Goal: Find contact information: Obtain details needed to contact an individual or organization

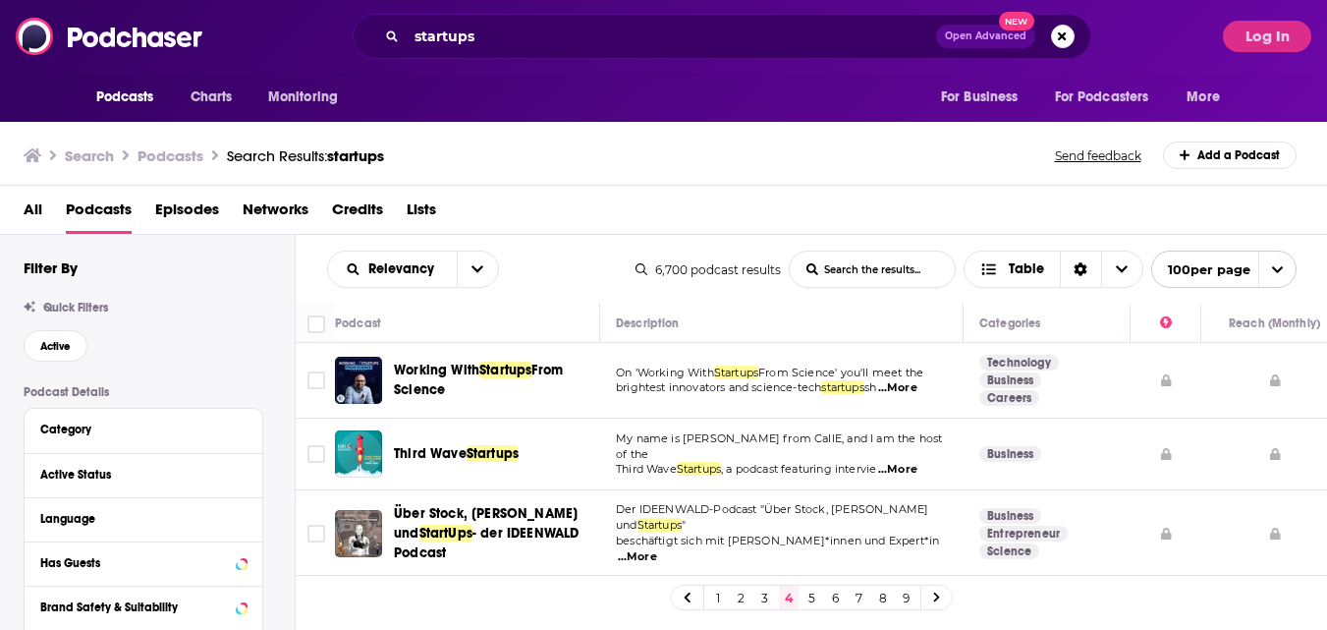
drag, startPoint x: 513, startPoint y: 19, endPoint x: 521, endPoint y: 37, distance: 20.3
click at [521, 37] on div "startups Open Advanced New" at bounding box center [722, 36] width 739 height 45
click at [521, 37] on input "startups" at bounding box center [672, 36] width 530 height 31
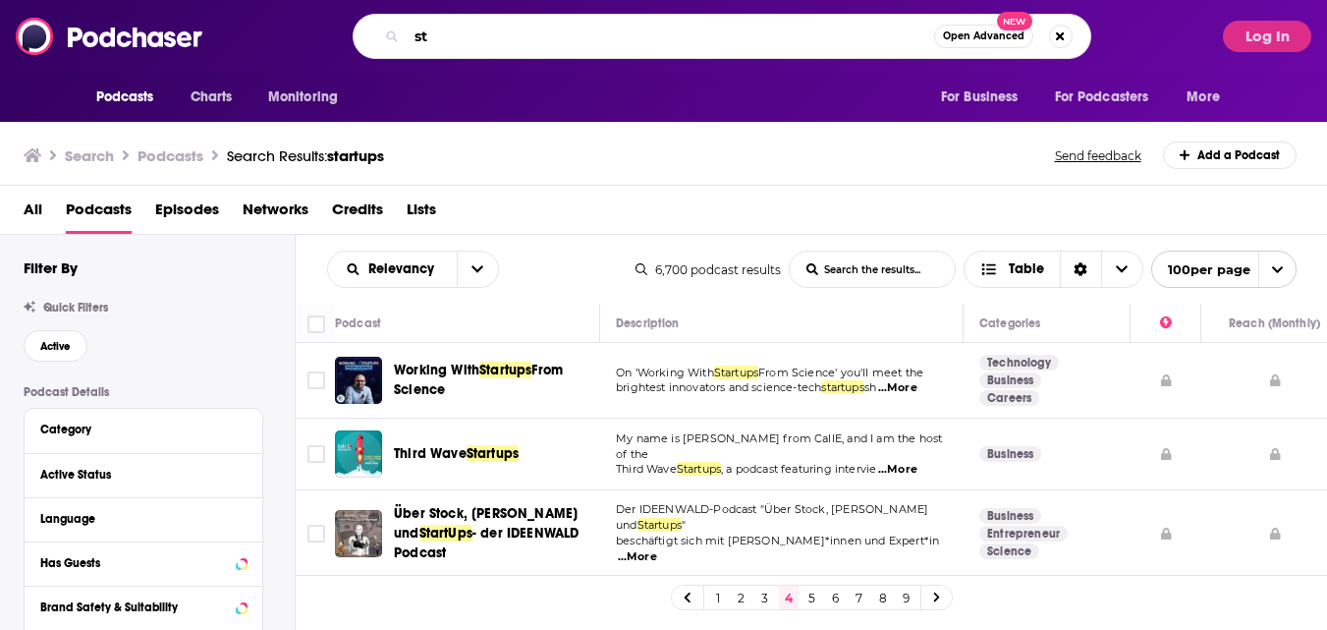
type input "s"
type input "founded and funded"
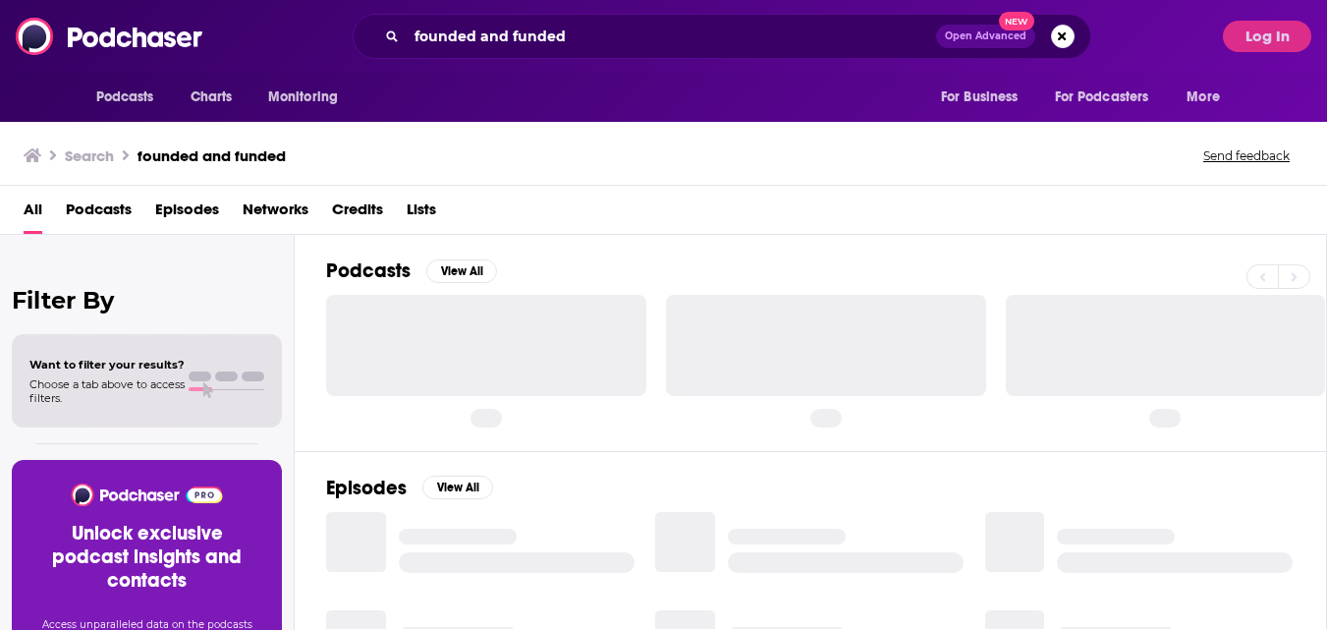
click at [484, 372] on div at bounding box center [486, 345] width 320 height 100
click at [852, 327] on div at bounding box center [826, 345] width 320 height 100
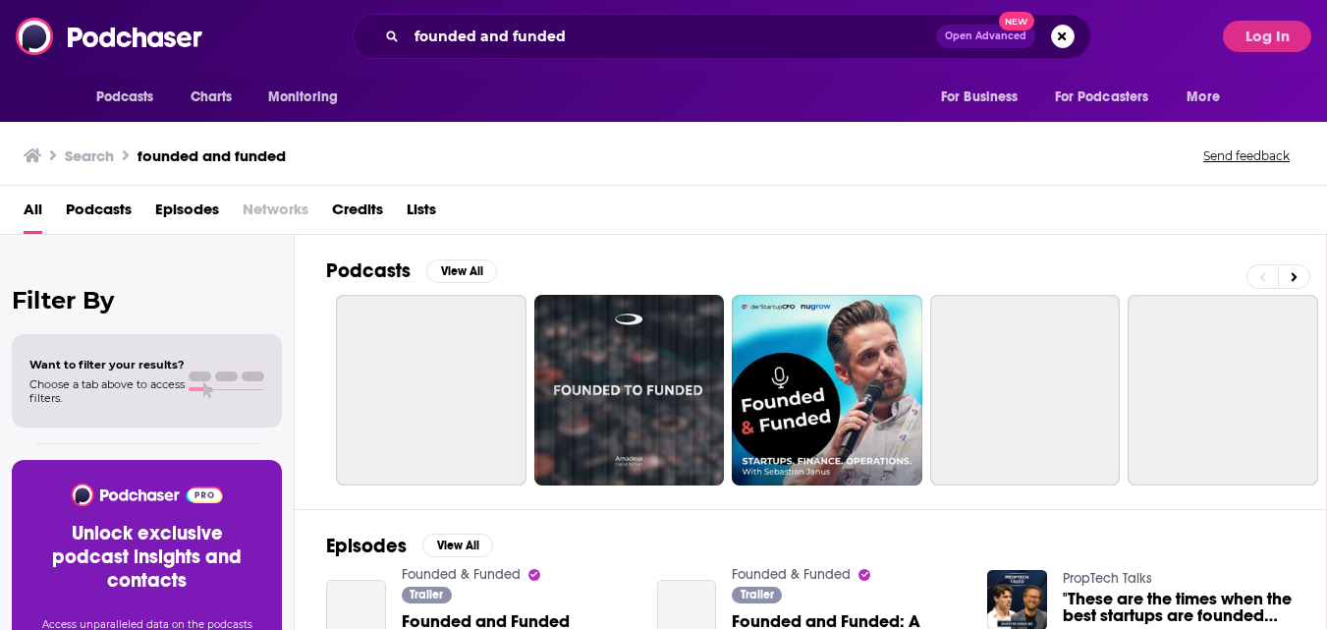
click at [834, 187] on div "All Podcasts Episodes Networks Credits Lists" at bounding box center [663, 210] width 1327 height 49
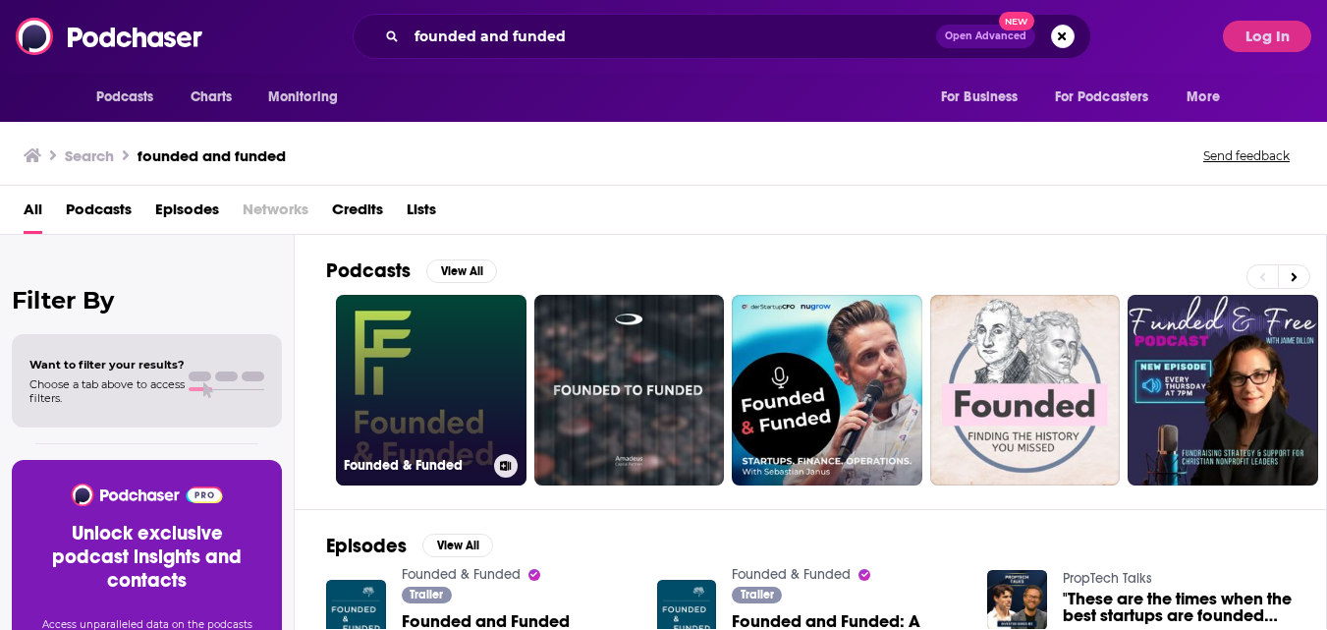
click at [442, 372] on link "Founded & Funded" at bounding box center [431, 390] width 191 height 191
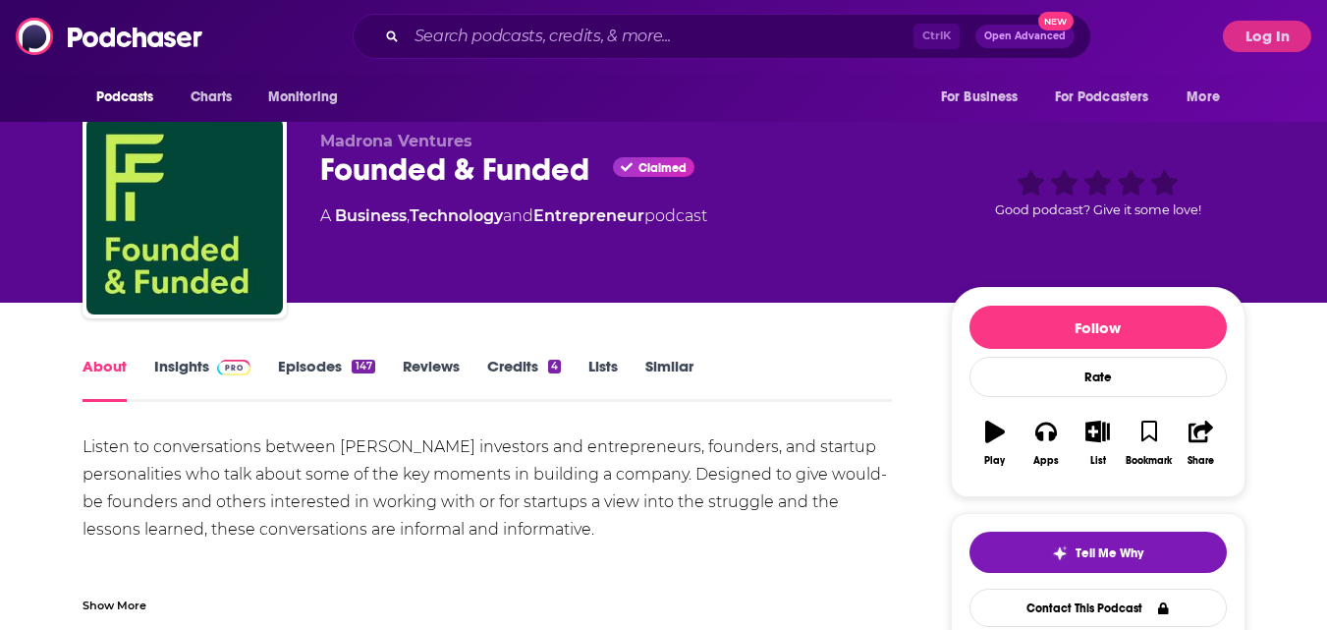
scroll to position [19, 0]
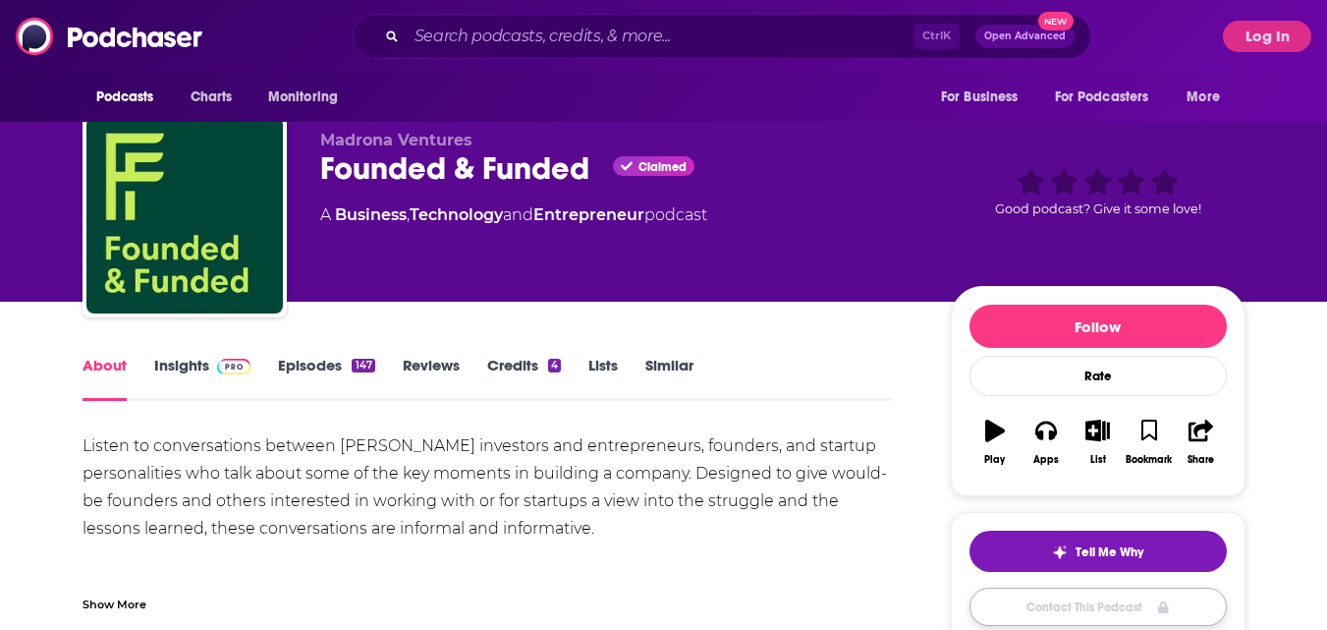
click at [1028, 604] on link "Contact This Podcast" at bounding box center [1098, 607] width 257 height 38
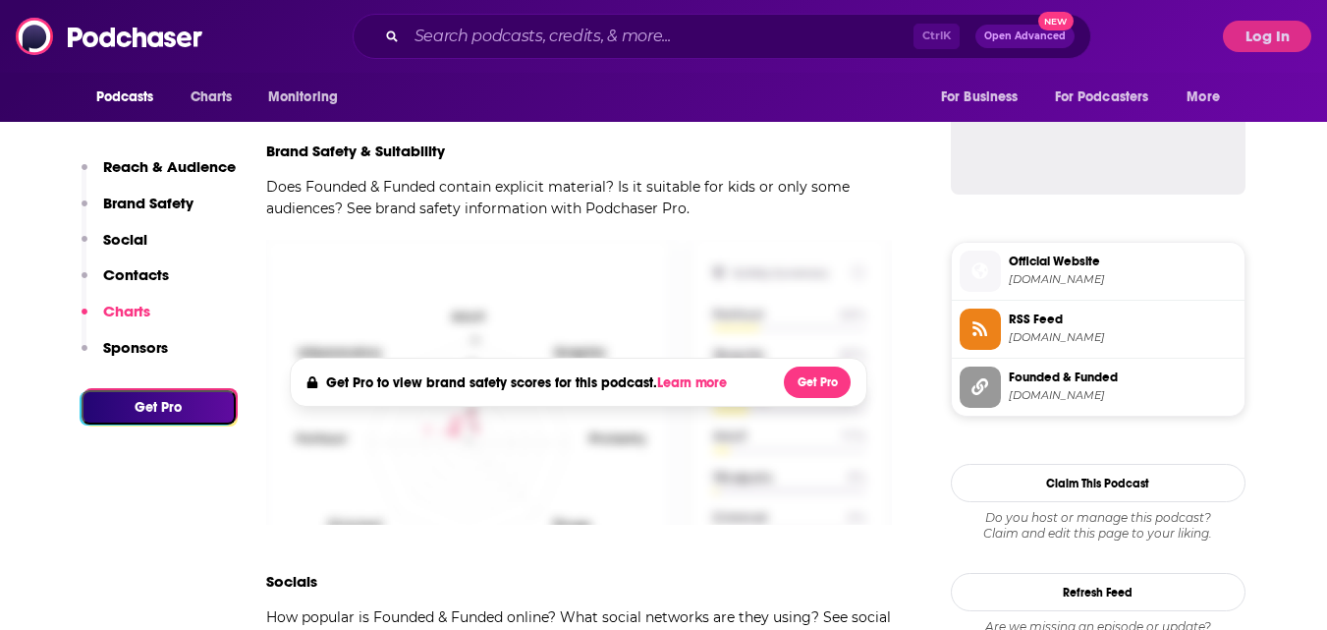
scroll to position [1197, 0]
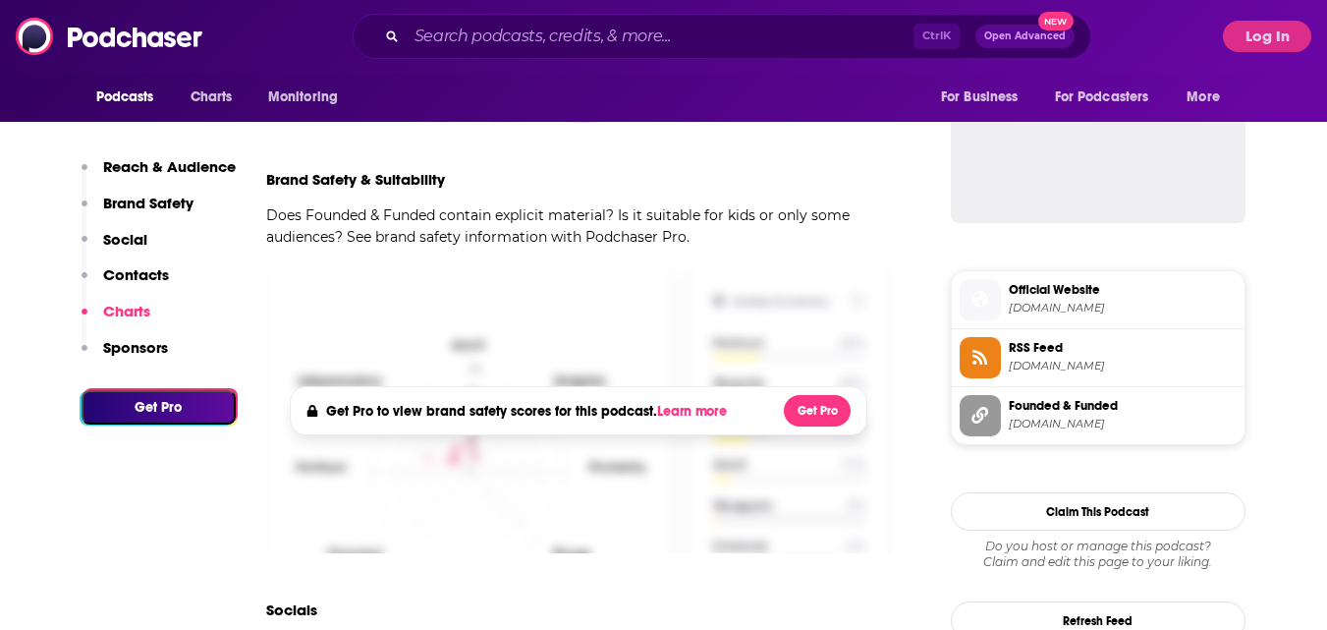
click at [155, 280] on p "Contacts" at bounding box center [136, 274] width 66 height 19
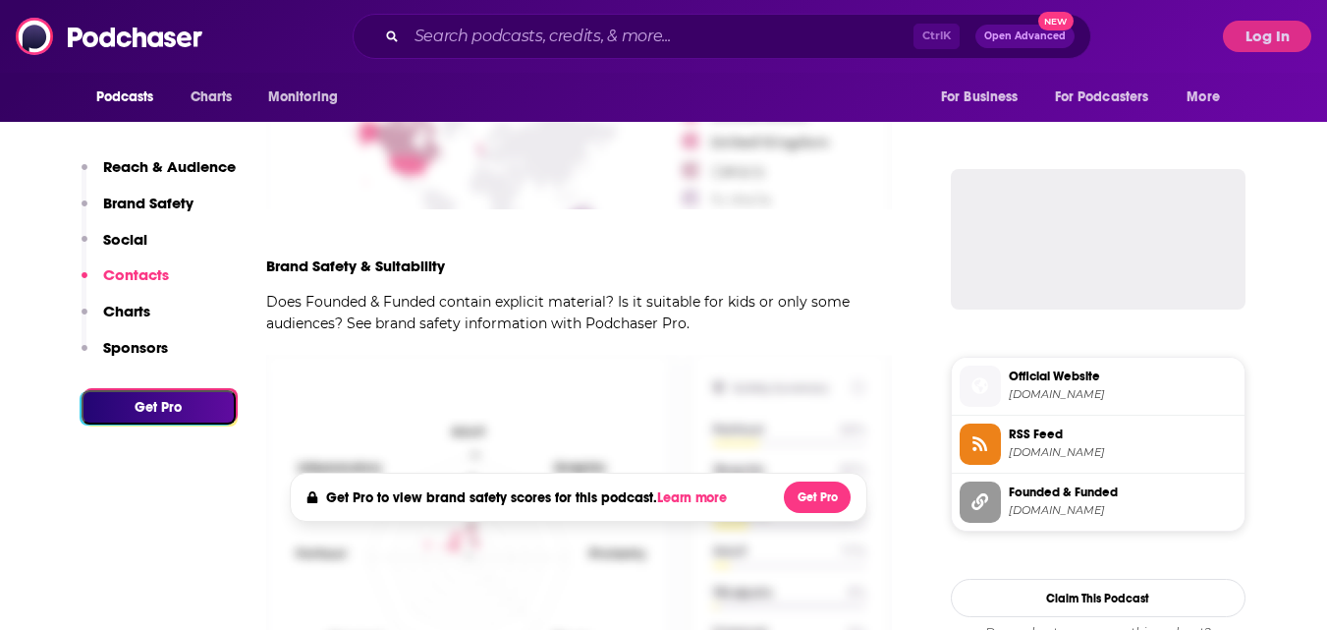
scroll to position [1106, 0]
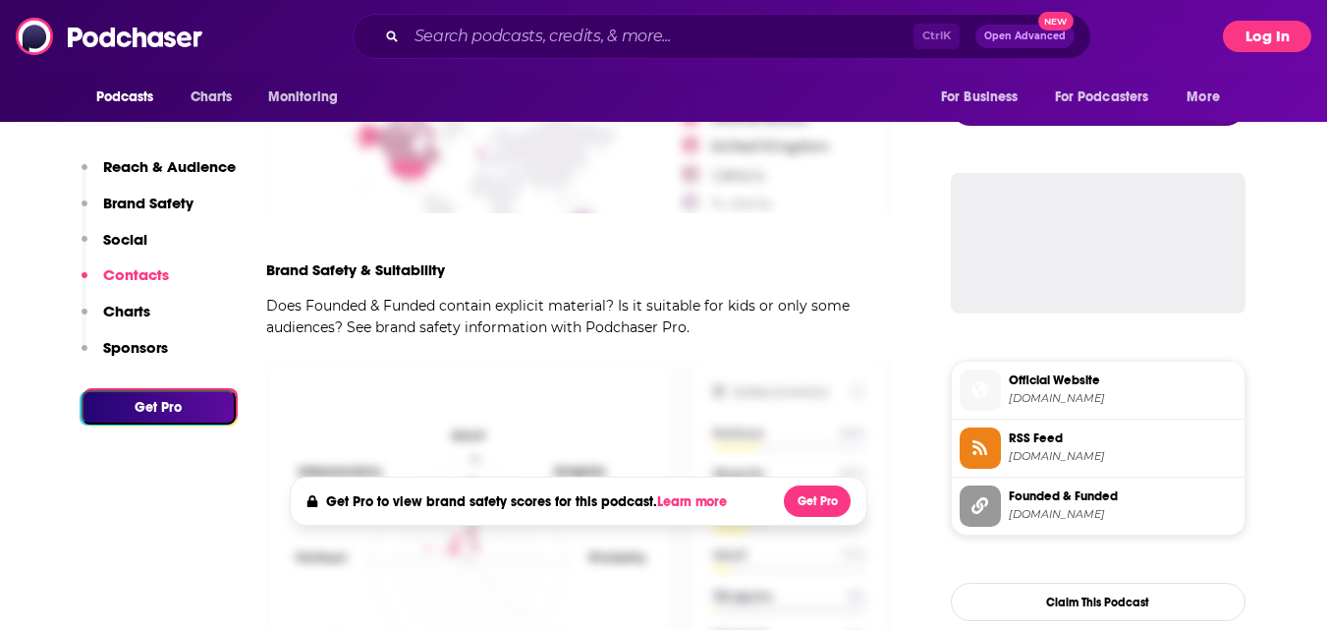
click at [1278, 26] on button "Log In" at bounding box center [1267, 36] width 88 height 31
click at [1263, 38] on button "Log In" at bounding box center [1267, 36] width 88 height 31
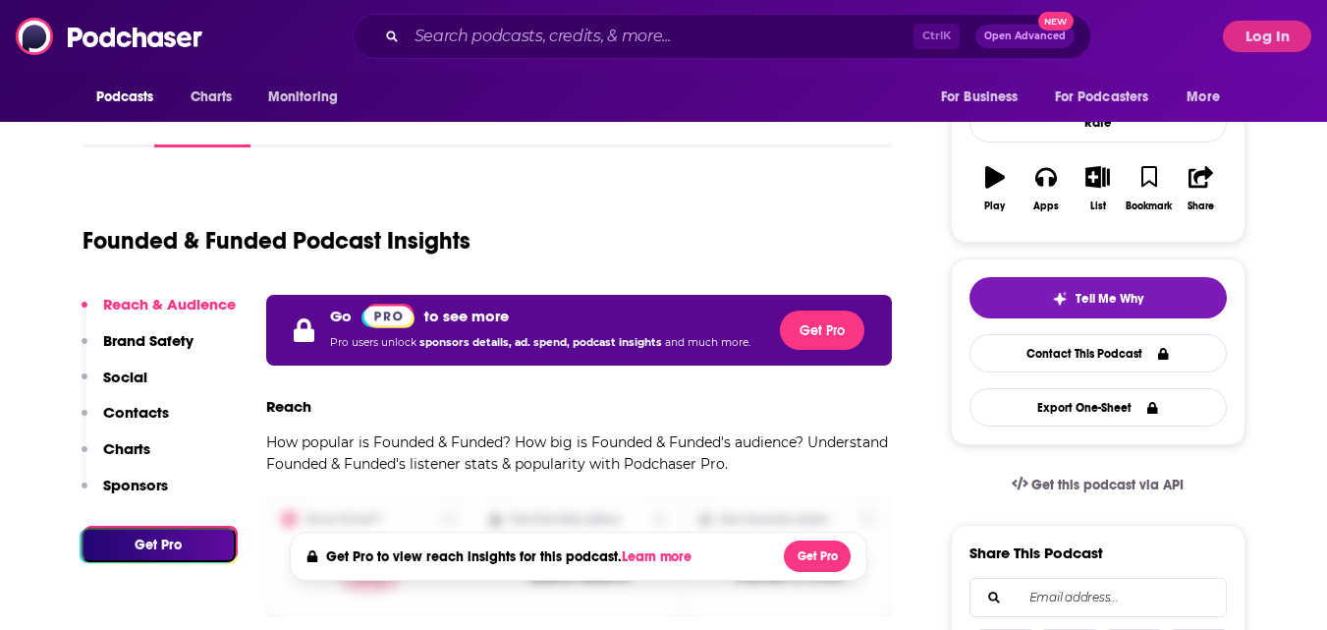
scroll to position [271, 0]
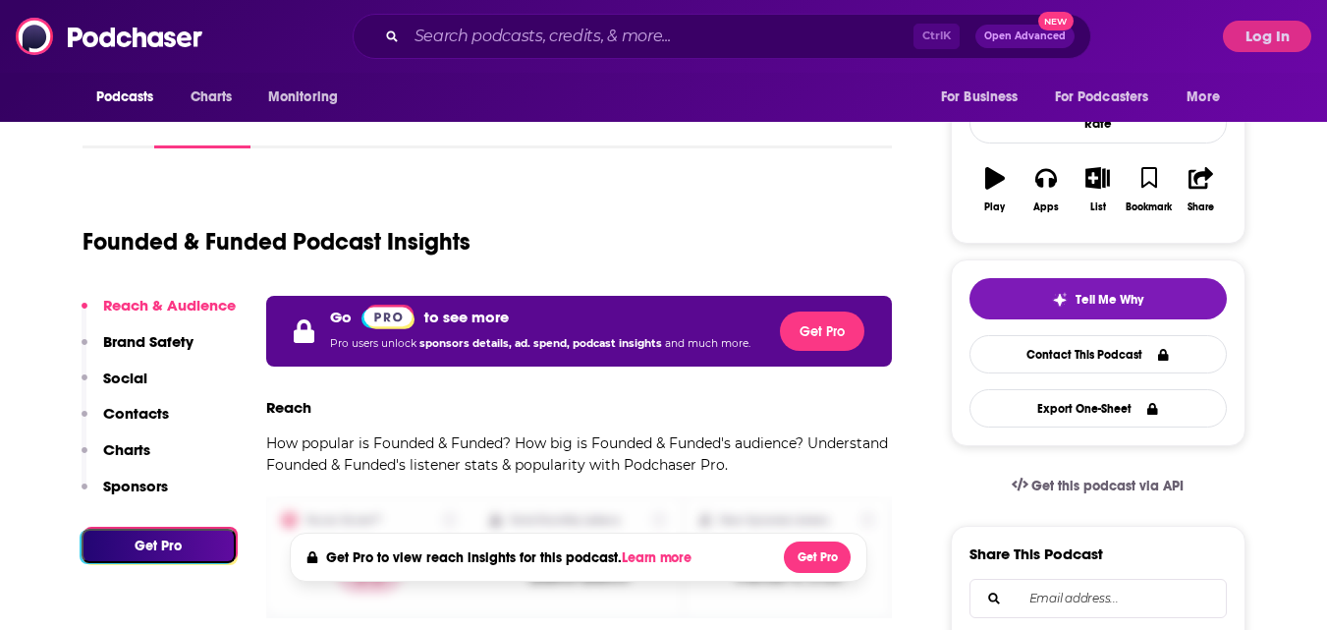
click at [140, 415] on p "Contacts" at bounding box center [136, 413] width 66 height 19
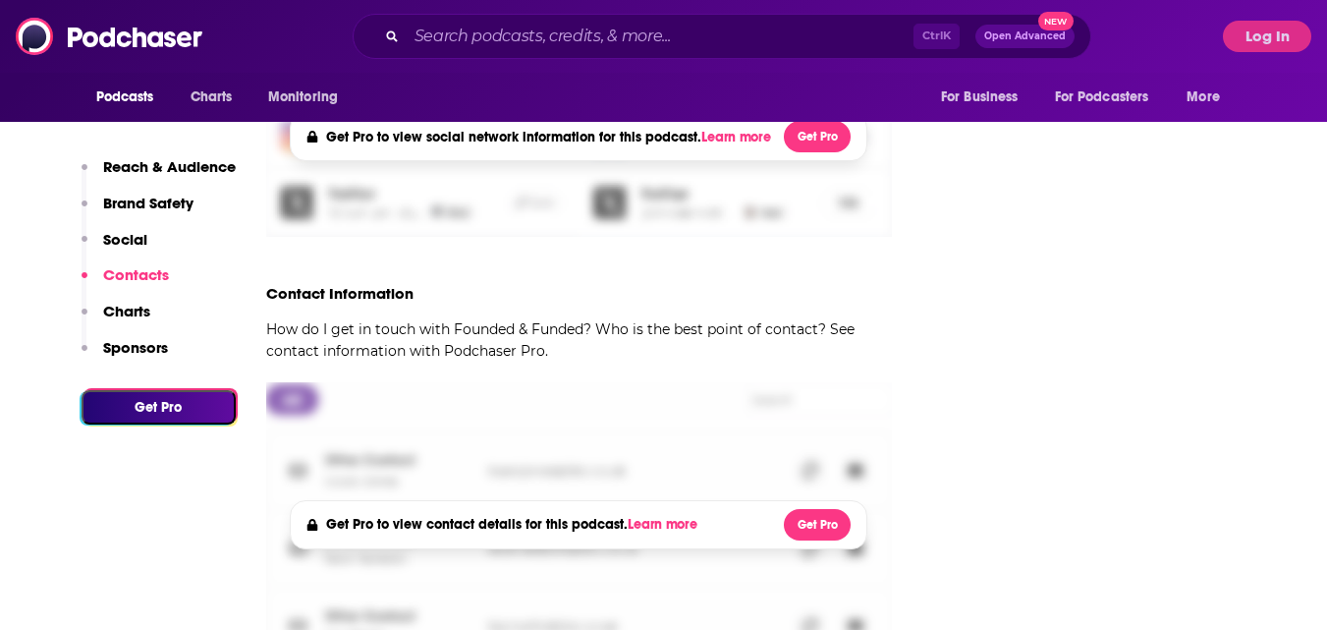
scroll to position [1870, 0]
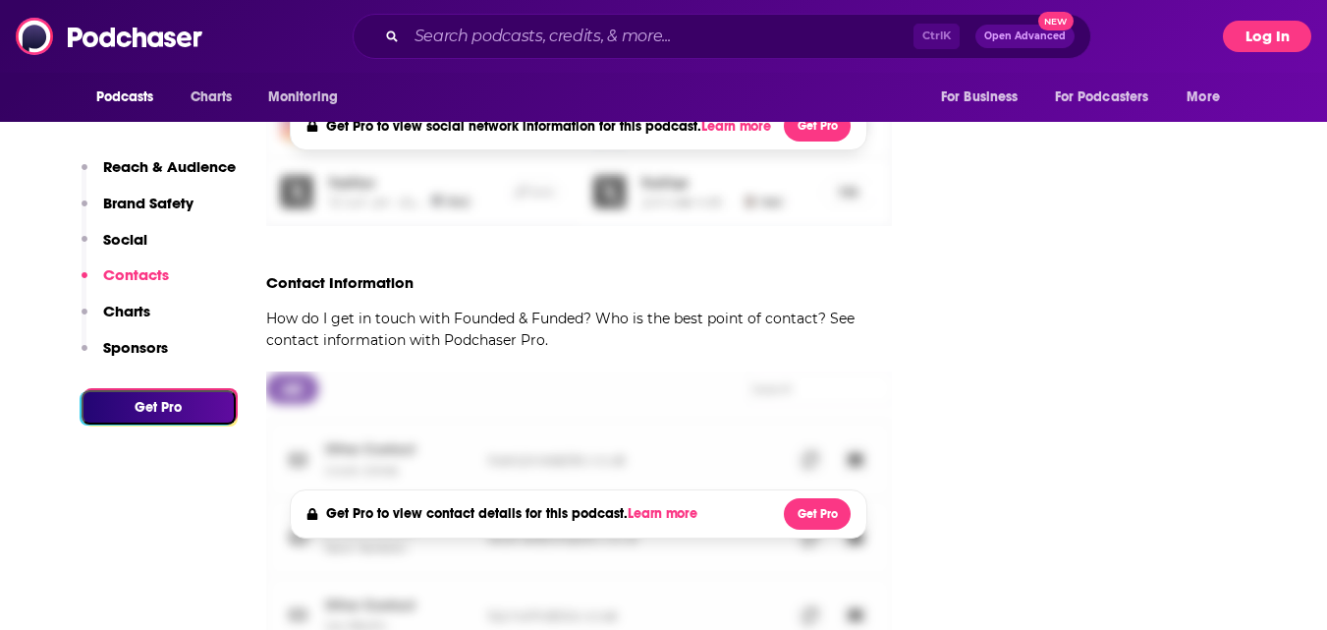
click at [1250, 51] on button "Log In" at bounding box center [1267, 36] width 88 height 31
click at [1264, 28] on button "Log In" at bounding box center [1267, 36] width 88 height 31
